Goal: Find specific page/section: Find specific page/section

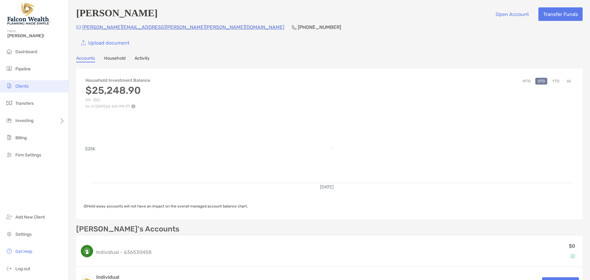
click at [26, 87] on span "Clients" at bounding box center [21, 86] width 13 height 5
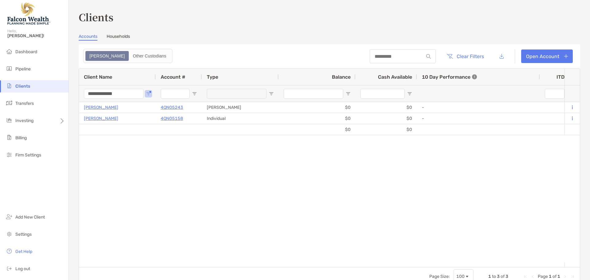
drag, startPoint x: 125, startPoint y: 92, endPoint x: 47, endPoint y: 88, distance: 78.8
click at [47, 88] on div "Clients Hello, [PERSON_NAME]! Dashboard Pipeline Clients Transfers Investing Bi…" at bounding box center [295, 140] width 590 height 280
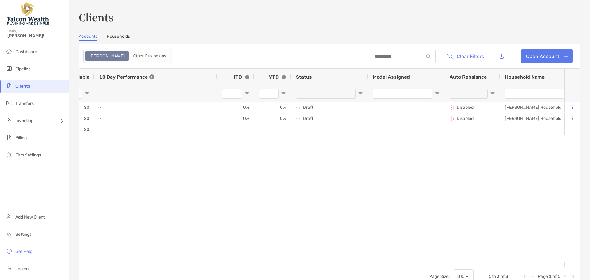
scroll to position [0, 523]
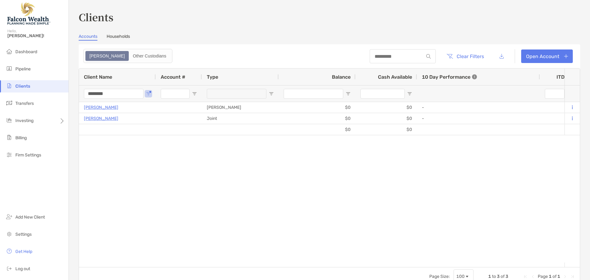
drag, startPoint x: 113, startPoint y: 94, endPoint x: 36, endPoint y: 86, distance: 77.9
click at [36, 89] on div "Clients Hello, [PERSON_NAME]! Dashboard Pipeline Clients Transfers Investing Bi…" at bounding box center [295, 140] width 590 height 280
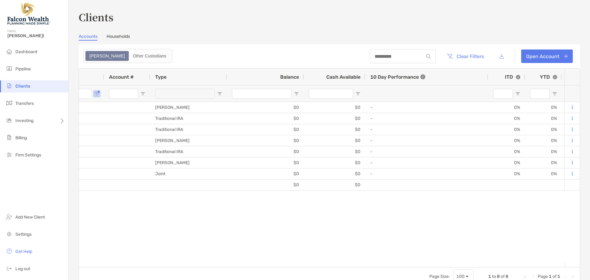
scroll to position [0, 142]
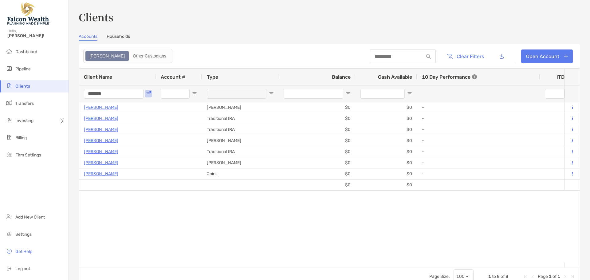
drag, startPoint x: 115, startPoint y: 95, endPoint x: 31, endPoint y: 92, distance: 84.3
click at [30, 92] on div "Clients Hello, Cory! Dashboard Pipeline Clients Transfers Investing Billing Fir…" at bounding box center [295, 140] width 590 height 280
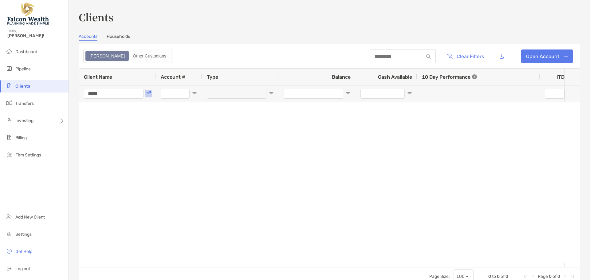
drag, startPoint x: 110, startPoint y: 92, endPoint x: 32, endPoint y: 90, distance: 78.4
click at [32, 90] on div "Clients Hello, Cory! Dashboard Pipeline Clients Transfers Investing Billing Fir…" at bounding box center [295, 140] width 590 height 280
drag, startPoint x: 123, startPoint y: 95, endPoint x: 45, endPoint y: 88, distance: 78.4
click at [44, 92] on div "Clients Hello, Cory! Dashboard Pipeline Clients Transfers Investing Billing Fir…" at bounding box center [295, 140] width 590 height 280
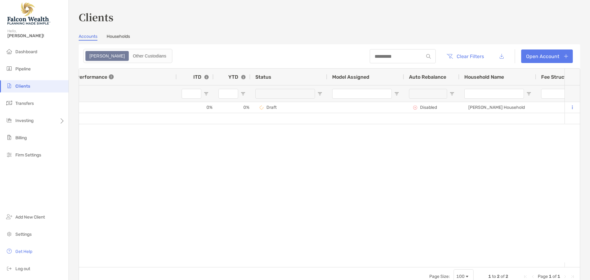
scroll to position [0, 363]
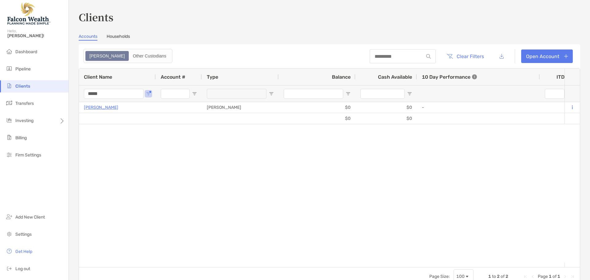
type input "*****"
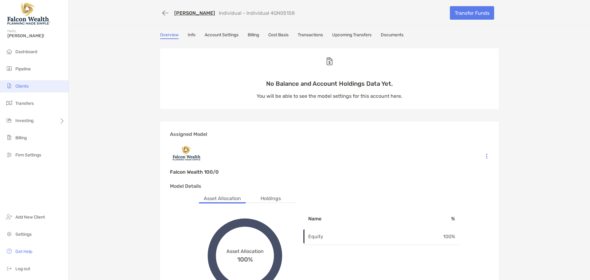
click at [24, 85] on span "Clients" at bounding box center [21, 86] width 13 height 5
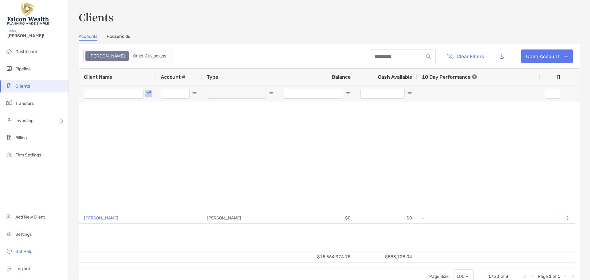
type input "********"
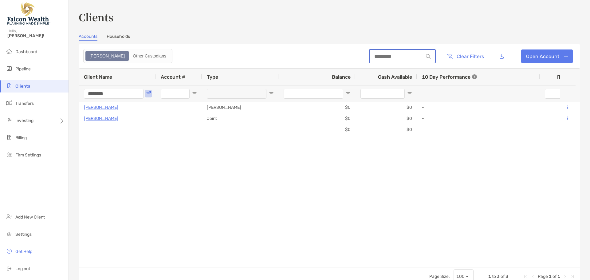
click at [378, 58] on input at bounding box center [397, 56] width 54 height 5
paste input "*********"
type input "*********"
drag, startPoint x: 397, startPoint y: 58, endPoint x: 261, endPoint y: 55, distance: 136.7
click at [261, 55] on header "********* Clear Filters Open Account" at bounding box center [329, 56] width 501 height 24
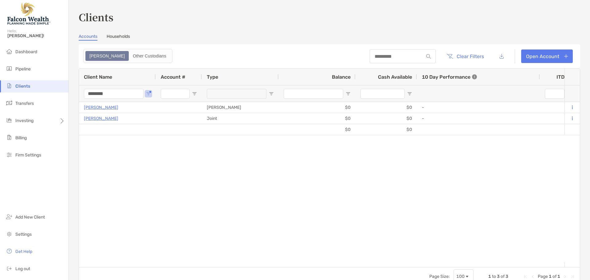
drag, startPoint x: 120, startPoint y: 91, endPoint x: 23, endPoint y: 90, distance: 96.8
click at [23, 90] on div "Clients Hello, [PERSON_NAME]! Dashboard Pipeline Clients Transfers Investing Bi…" at bounding box center [295, 140] width 590 height 280
paste input "*"
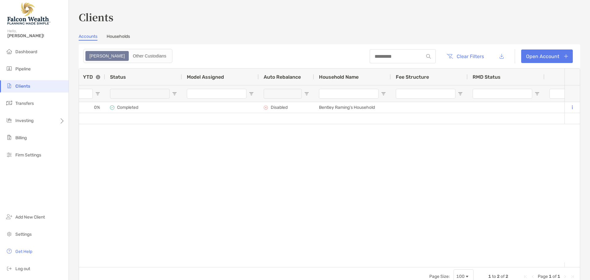
scroll to position [0, 612]
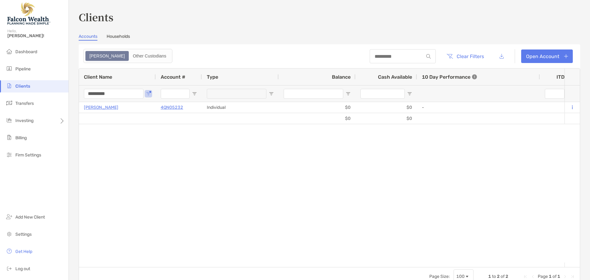
type input "*********"
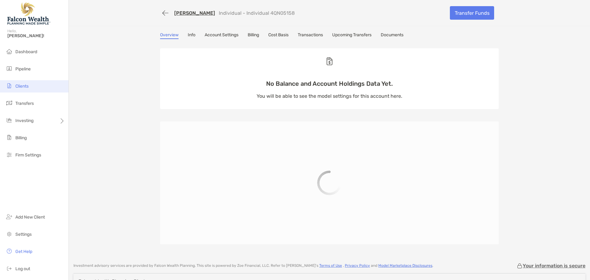
click at [25, 84] on span "Clients" at bounding box center [21, 86] width 13 height 5
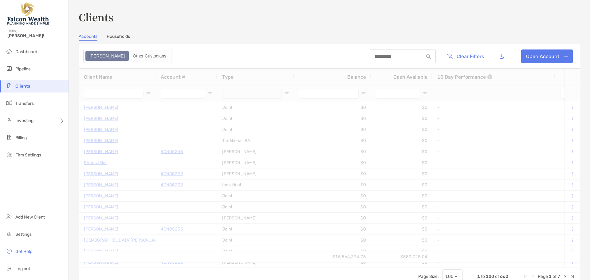
click at [124, 93] on input "Client Name Filter Input" at bounding box center [114, 94] width 60 height 10
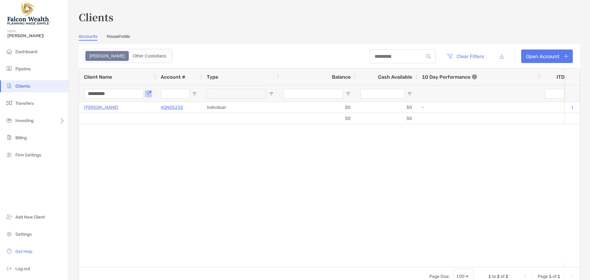
drag, startPoint x: 124, startPoint y: 93, endPoint x: 41, endPoint y: 91, distance: 83.0
click at [41, 91] on div "Clients Hello, Cory! Dashboard Pipeline Clients Transfers Investing Billing Fir…" at bounding box center [295, 140] width 590 height 280
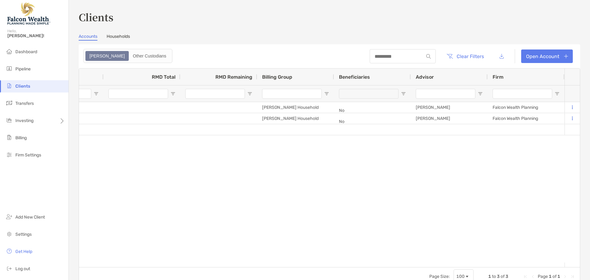
click at [33, 84] on li "Clients" at bounding box center [34, 86] width 69 height 12
click at [25, 85] on span "Clients" at bounding box center [22, 86] width 15 height 5
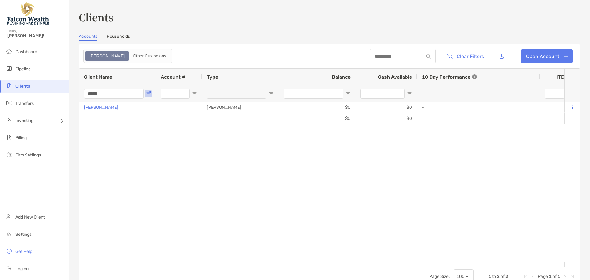
drag, startPoint x: 105, startPoint y: 95, endPoint x: -2, endPoint y: 90, distance: 107.9
click at [0, 90] on html "Clients Hello, Cory! Dashboard Pipeline Clients Transfers Investing Billing Fir…" at bounding box center [295, 140] width 590 height 280
drag, startPoint x: 119, startPoint y: 92, endPoint x: 28, endPoint y: 84, distance: 91.0
click at [28, 85] on div "Clients Hello, Cory! Dashboard Pipeline Clients Transfers Investing Billing Fir…" at bounding box center [295, 140] width 590 height 280
type input "*****"
